Goal: Find specific page/section: Find specific page/section

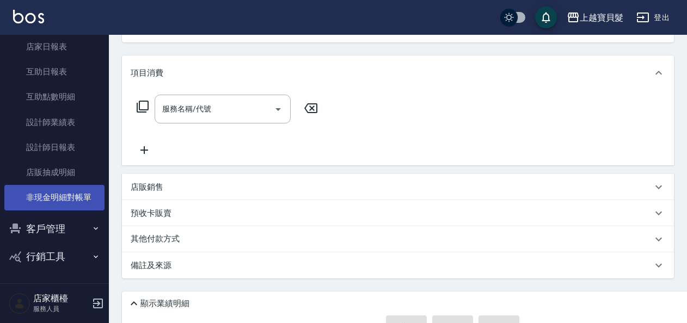
scroll to position [48, 0]
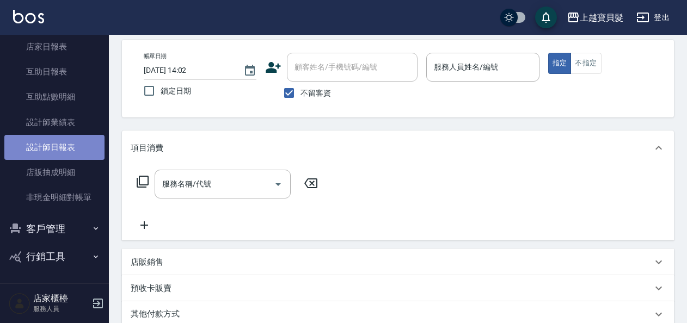
click at [59, 155] on link "設計師日報表" at bounding box center [54, 147] width 100 height 25
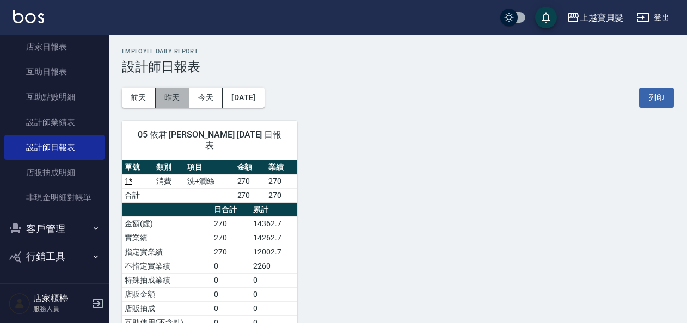
click at [183, 100] on button "昨天" at bounding box center [173, 98] width 34 height 20
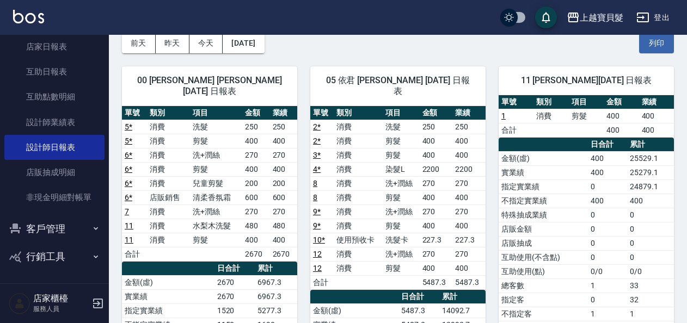
scroll to position [166, 0]
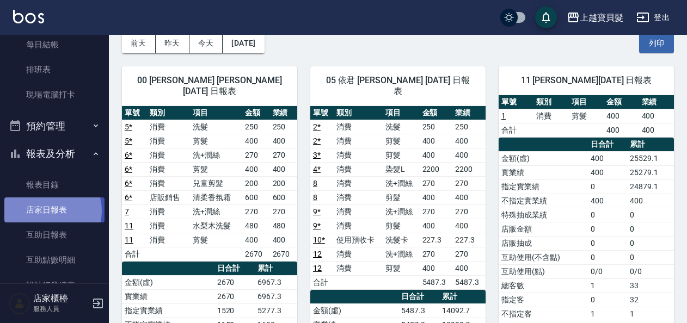
click at [49, 211] on link "店家日報表" at bounding box center [54, 210] width 100 height 25
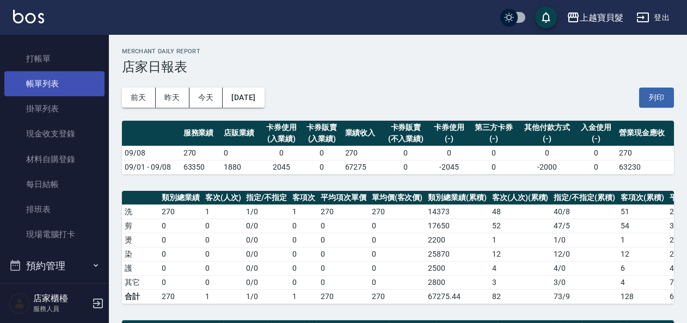
scroll to position [2, 0]
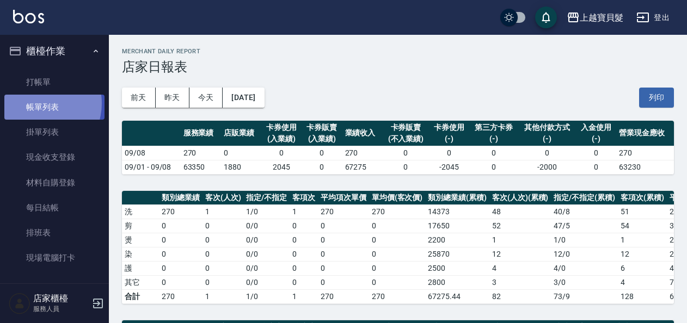
click at [38, 103] on link "帳單列表" at bounding box center [54, 107] width 100 height 25
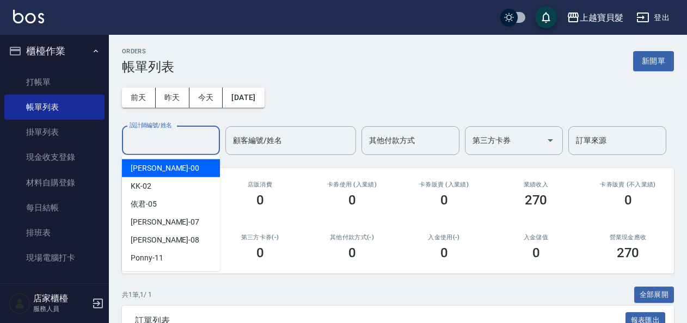
click at [172, 143] on input "設計師編號/姓名" at bounding box center [171, 140] width 88 height 19
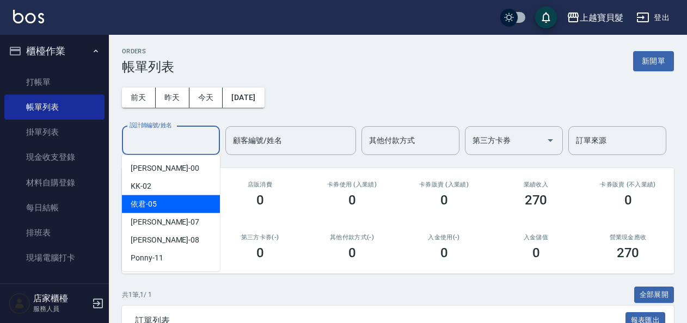
click at [184, 205] on div "依君 -05" at bounding box center [171, 204] width 98 height 18
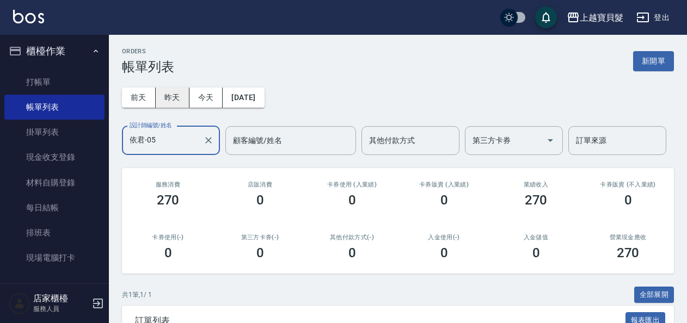
click at [175, 102] on button "昨天" at bounding box center [173, 98] width 34 height 20
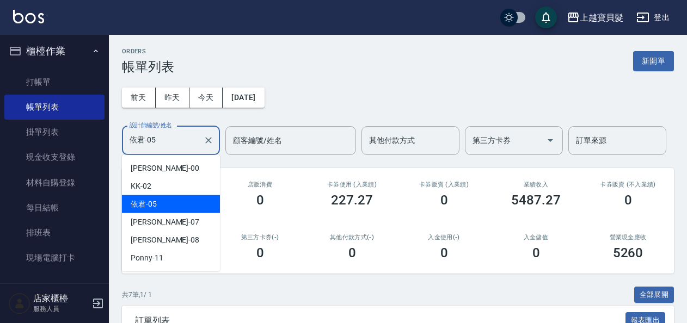
click at [144, 145] on input "依君-05" at bounding box center [163, 140] width 72 height 19
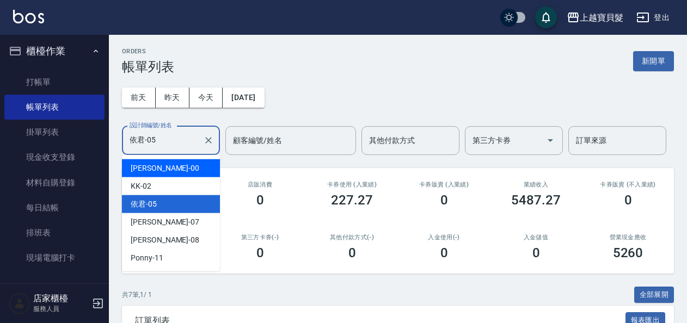
click at [145, 171] on span "小華 -00" at bounding box center [165, 168] width 69 height 11
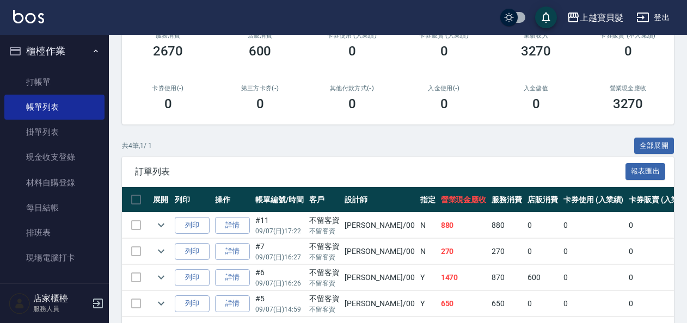
scroll to position [192, 0]
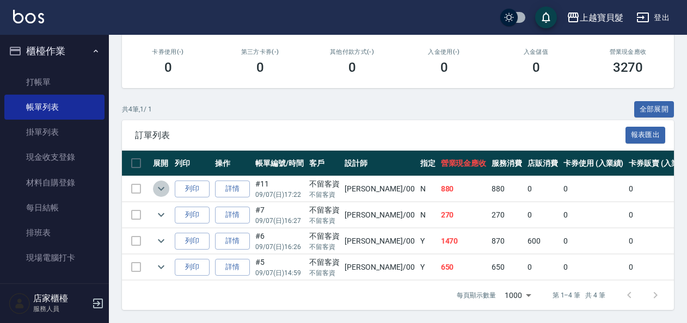
click at [164, 185] on icon "expand row" at bounding box center [161, 188] width 13 height 13
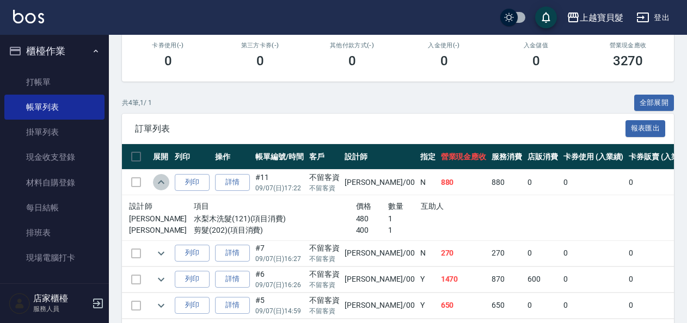
click at [164, 185] on icon "expand row" at bounding box center [161, 182] width 13 height 13
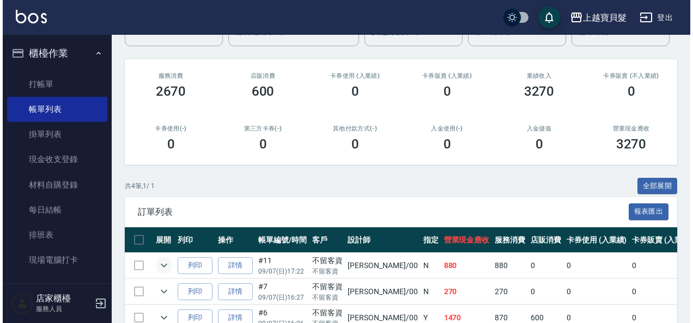
scroll to position [0, 0]
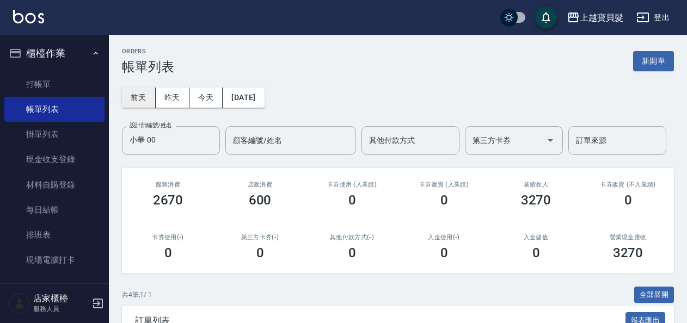
click at [130, 102] on button "前天" at bounding box center [139, 98] width 34 height 20
click at [172, 127] on label "設計師編號/姓名" at bounding box center [151, 125] width 42 height 8
click at [172, 131] on input "小華-00" at bounding box center [163, 140] width 72 height 19
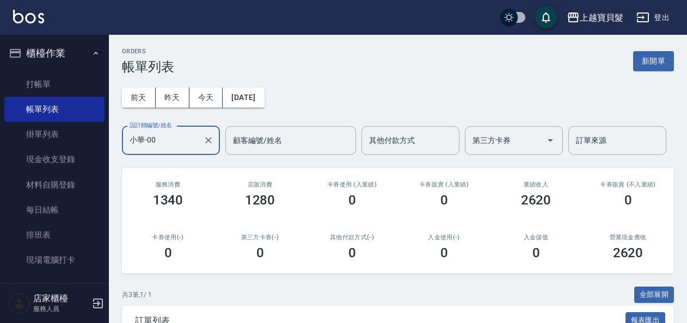
click at [170, 137] on input "小華-00" at bounding box center [163, 140] width 72 height 19
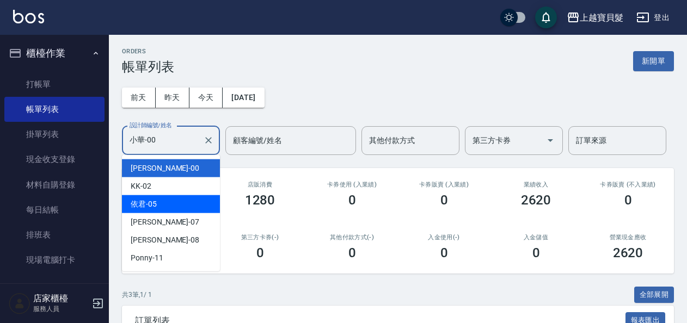
click at [175, 211] on div "依君 -05" at bounding box center [171, 204] width 98 height 18
type input "依君-05"
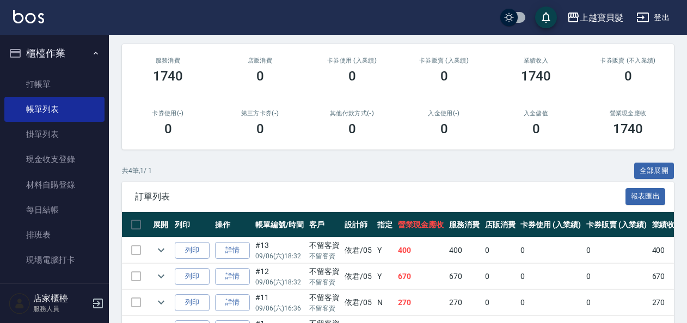
scroll to position [192, 0]
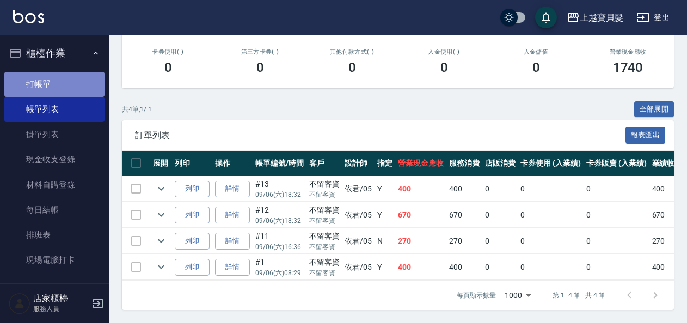
click at [95, 88] on link "打帳單" at bounding box center [54, 84] width 100 height 25
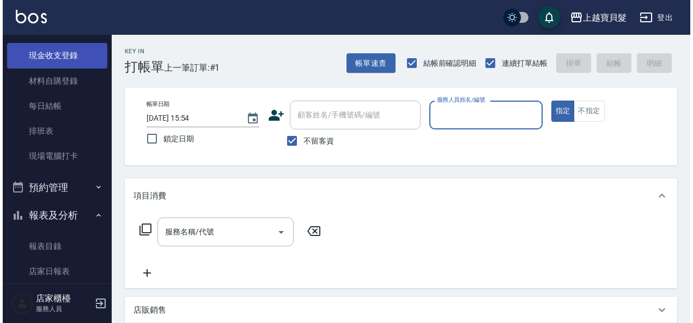
scroll to position [54, 0]
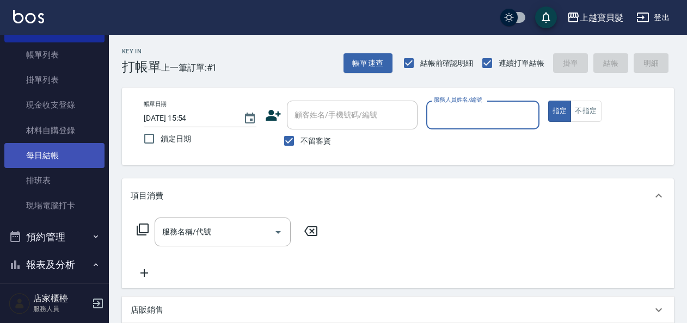
click at [65, 153] on link "每日結帳" at bounding box center [54, 155] width 100 height 25
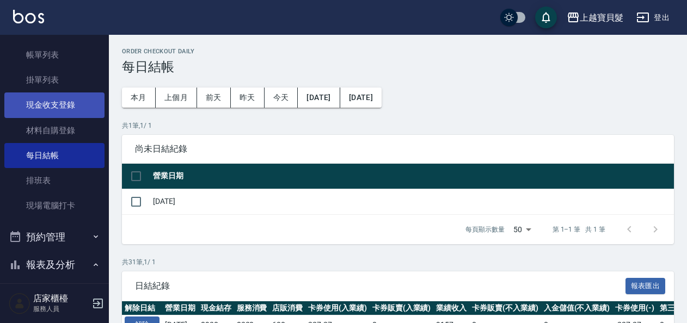
click at [63, 99] on link "現金收支登錄" at bounding box center [54, 105] width 100 height 25
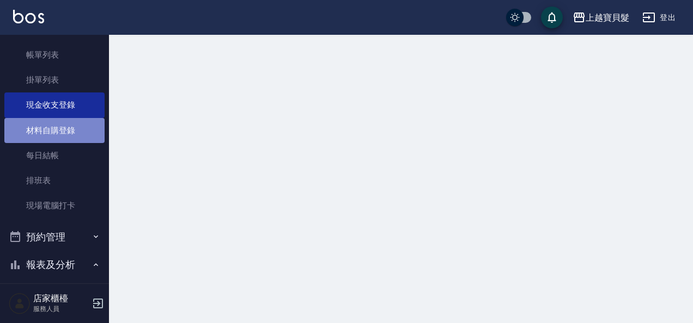
click at [56, 129] on link "材料自購登錄" at bounding box center [54, 130] width 100 height 25
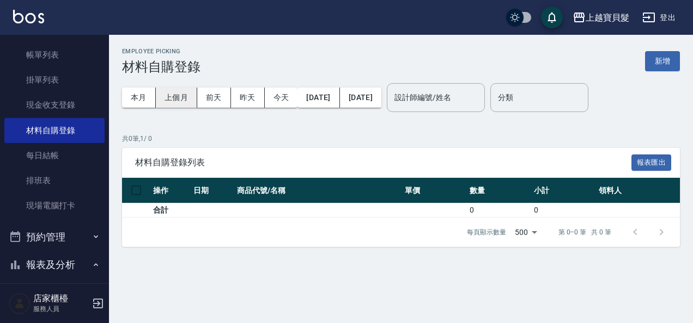
click at [183, 101] on button "上個月" at bounding box center [176, 98] width 41 height 20
click at [327, 98] on button "[DATE]" at bounding box center [318, 98] width 42 height 20
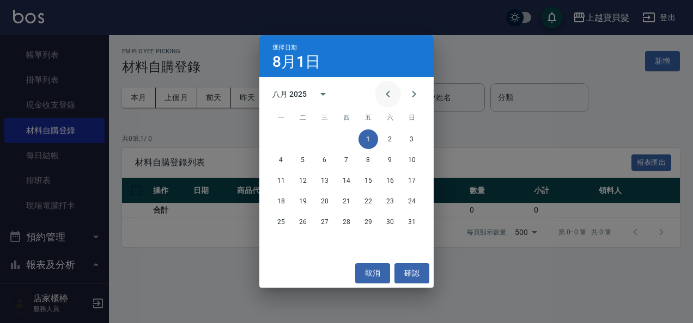
click at [378, 96] on button "Previous month" at bounding box center [388, 94] width 26 height 26
click at [305, 141] on button "1" at bounding box center [303, 140] width 20 height 20
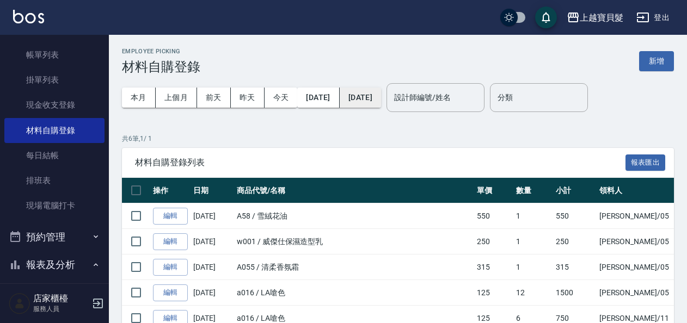
click at [365, 95] on button "[DATE]" at bounding box center [360, 98] width 41 height 20
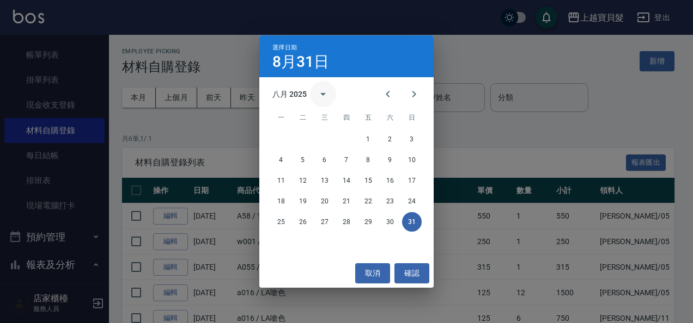
click at [325, 101] on button "calendar view is open, switch to year view" at bounding box center [323, 94] width 26 height 26
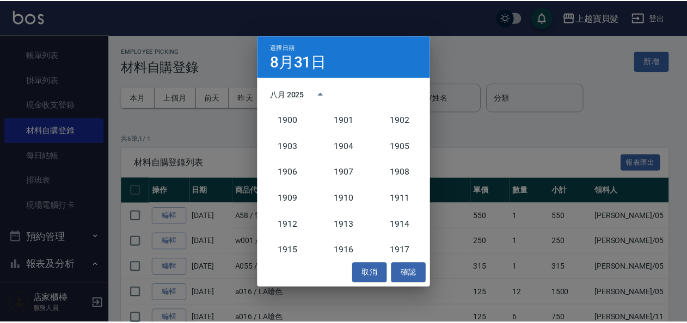
scroll to position [1008, 0]
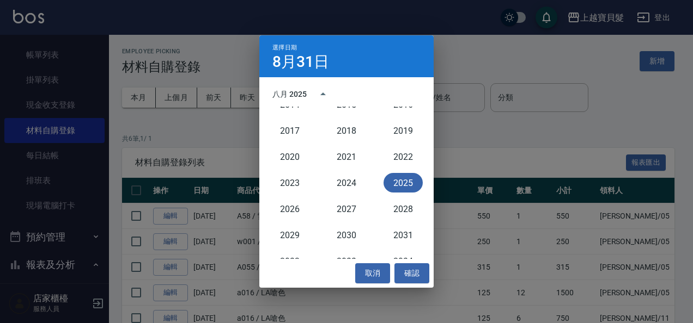
click at [401, 182] on button "2025" at bounding box center [402, 183] width 39 height 20
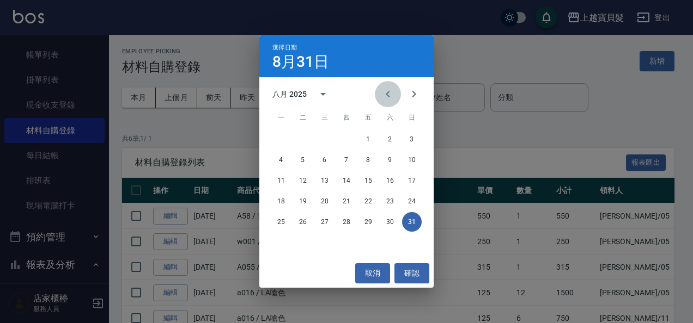
click at [380, 97] on button "Previous month" at bounding box center [388, 94] width 26 height 26
click at [338, 221] on button "31" at bounding box center [346, 222] width 20 height 20
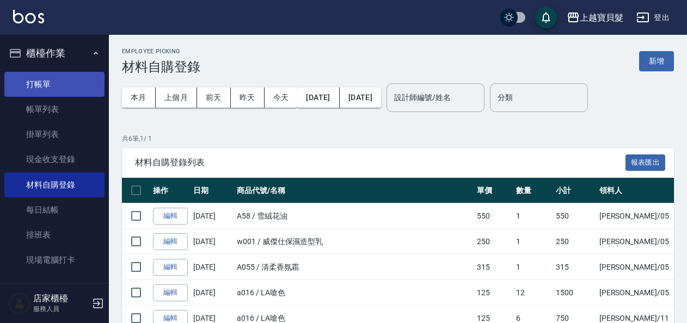
click at [50, 85] on link "打帳單" at bounding box center [54, 84] width 100 height 25
